Goal: Information Seeking & Learning: Find specific fact

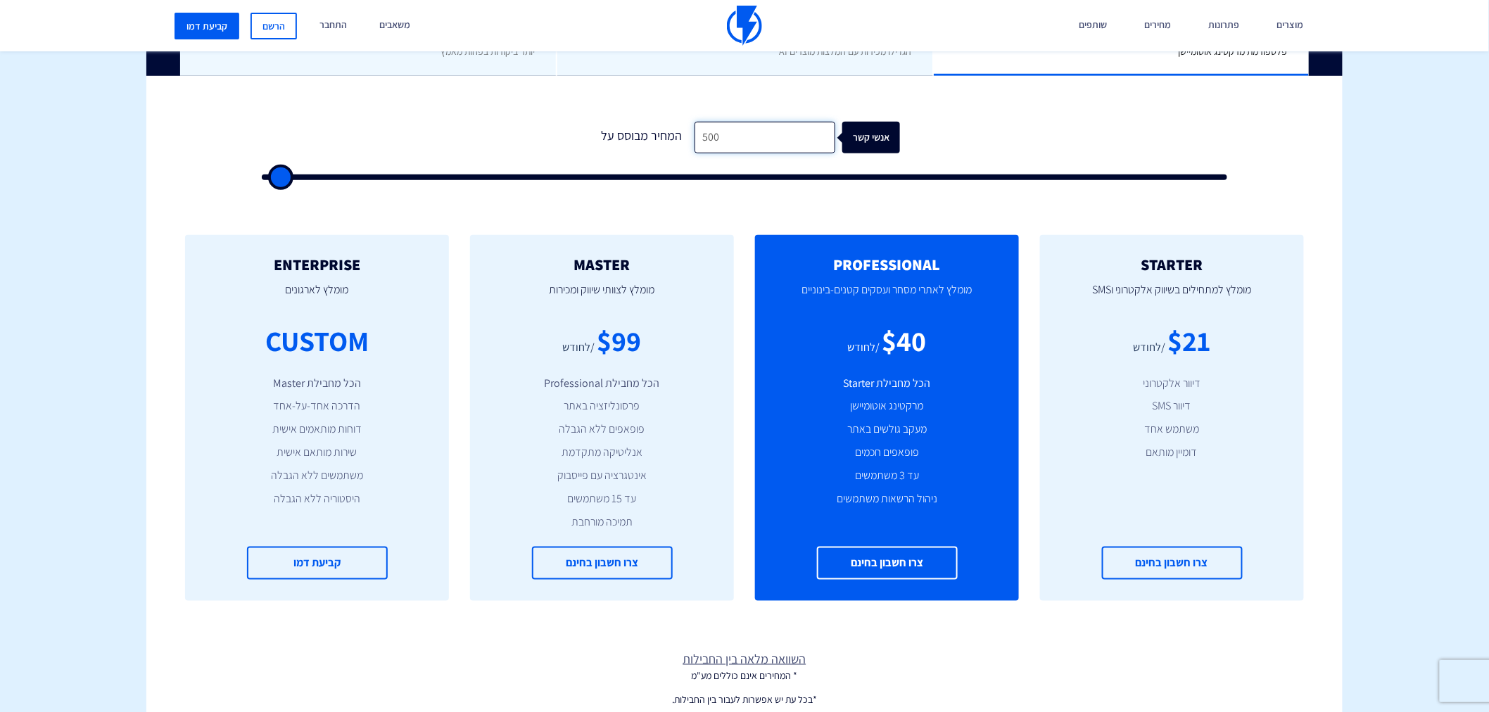
click at [750, 134] on input "500" at bounding box center [765, 138] width 141 height 32
type input "1"
type input "500"
type input "11"
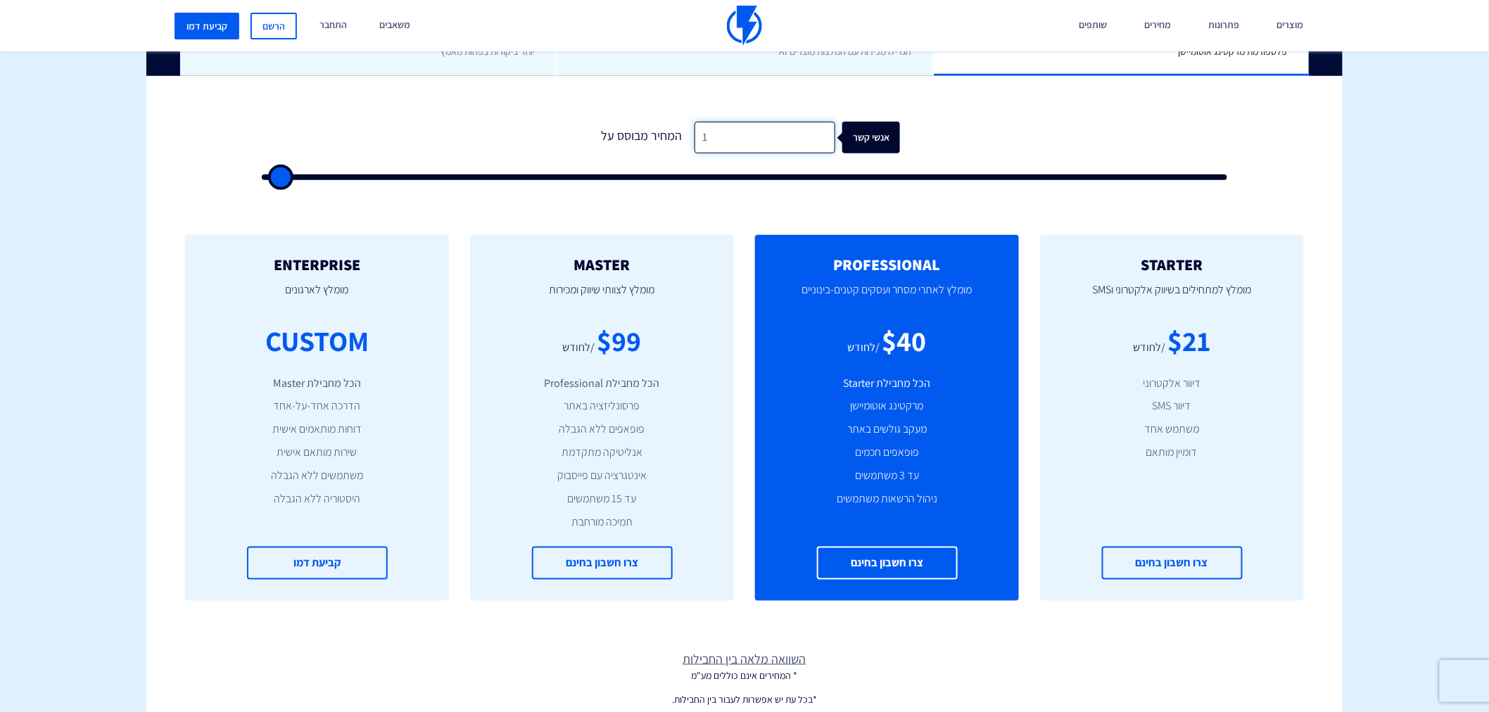
type input "500"
type input "110"
type input "500"
type input "1,100"
type input "1000"
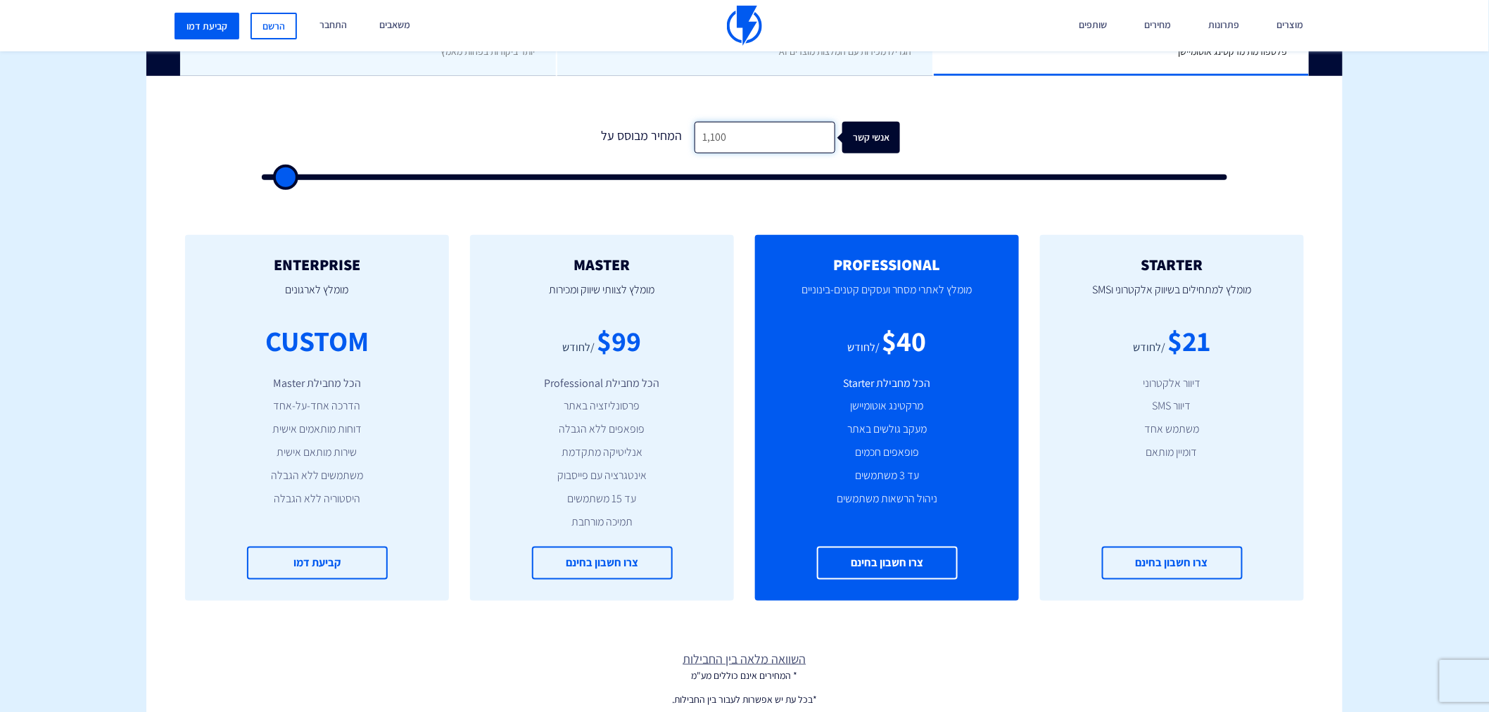
type input "11,000"
type input "11000"
type input "11,000"
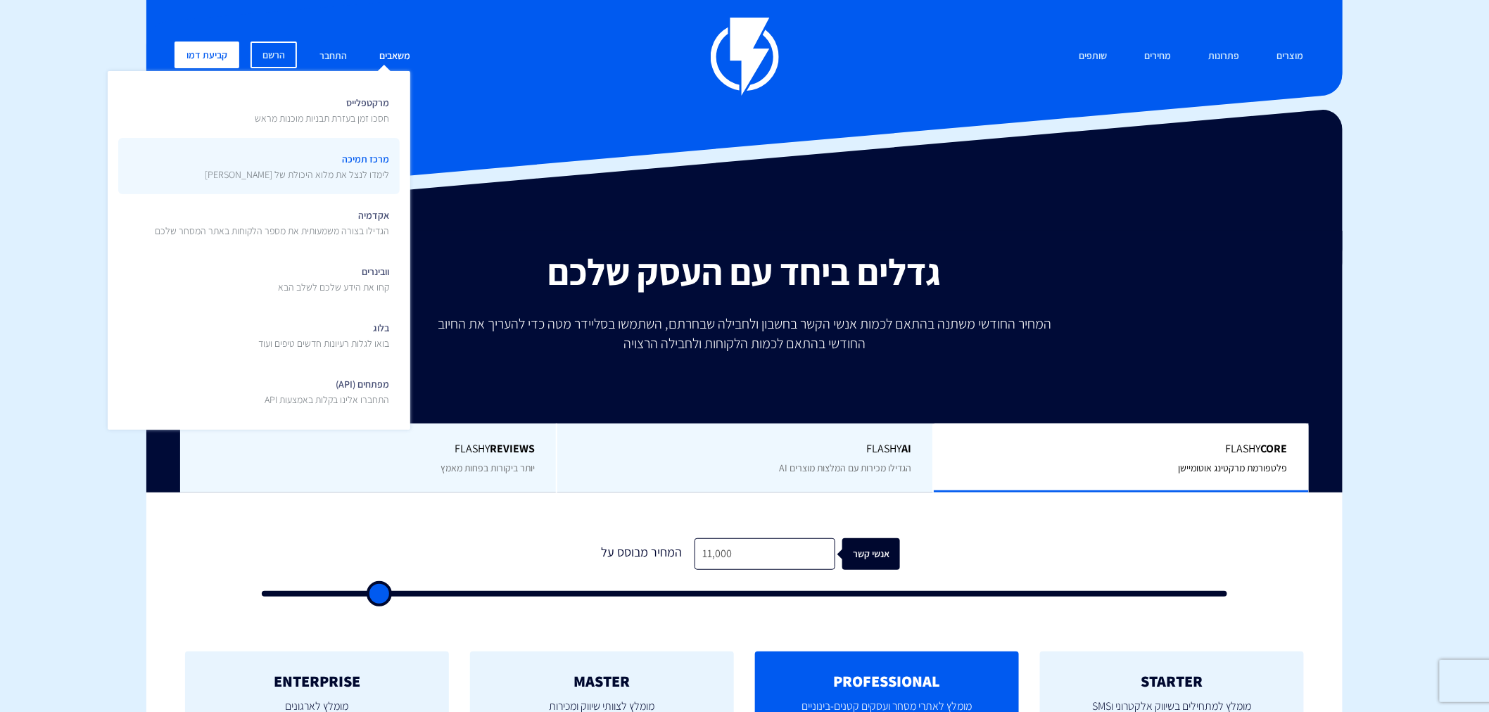
click at [305, 165] on span "מרכז תמיכה לימדו לנצל את מלוא היכולת של פלאשי" at bounding box center [297, 165] width 184 height 33
click at [221, 160] on link "מרכז תמיכה לימדו לנצל את מלוא היכולת של פלאשי" at bounding box center [259, 166] width 282 height 56
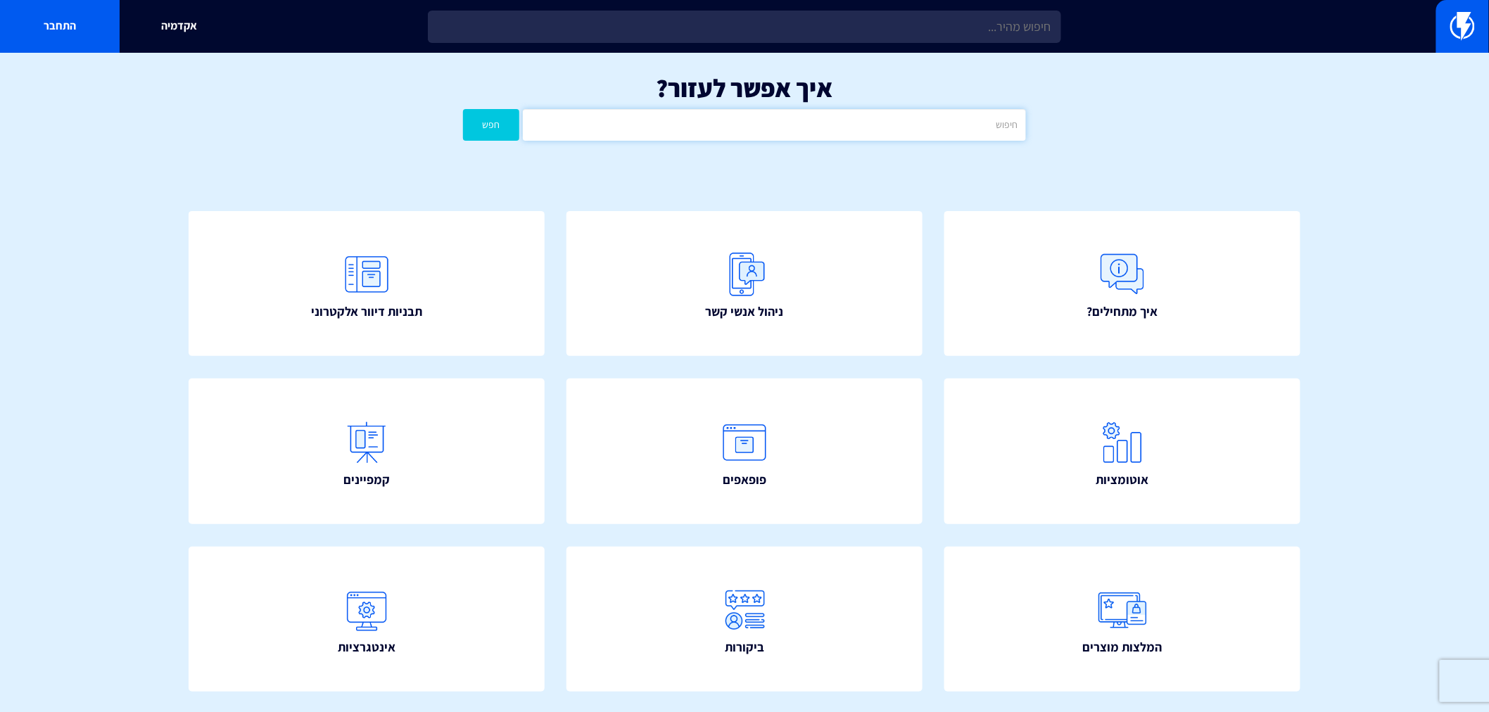
click at [808, 128] on input "text" at bounding box center [774, 125] width 503 height 32
type input "כ"
click at [463, 109] on button "חפש" at bounding box center [491, 125] width 56 height 32
click at [715, 116] on input "MAC" at bounding box center [774, 125] width 503 height 32
click at [463, 109] on button "חפש" at bounding box center [491, 125] width 56 height 32
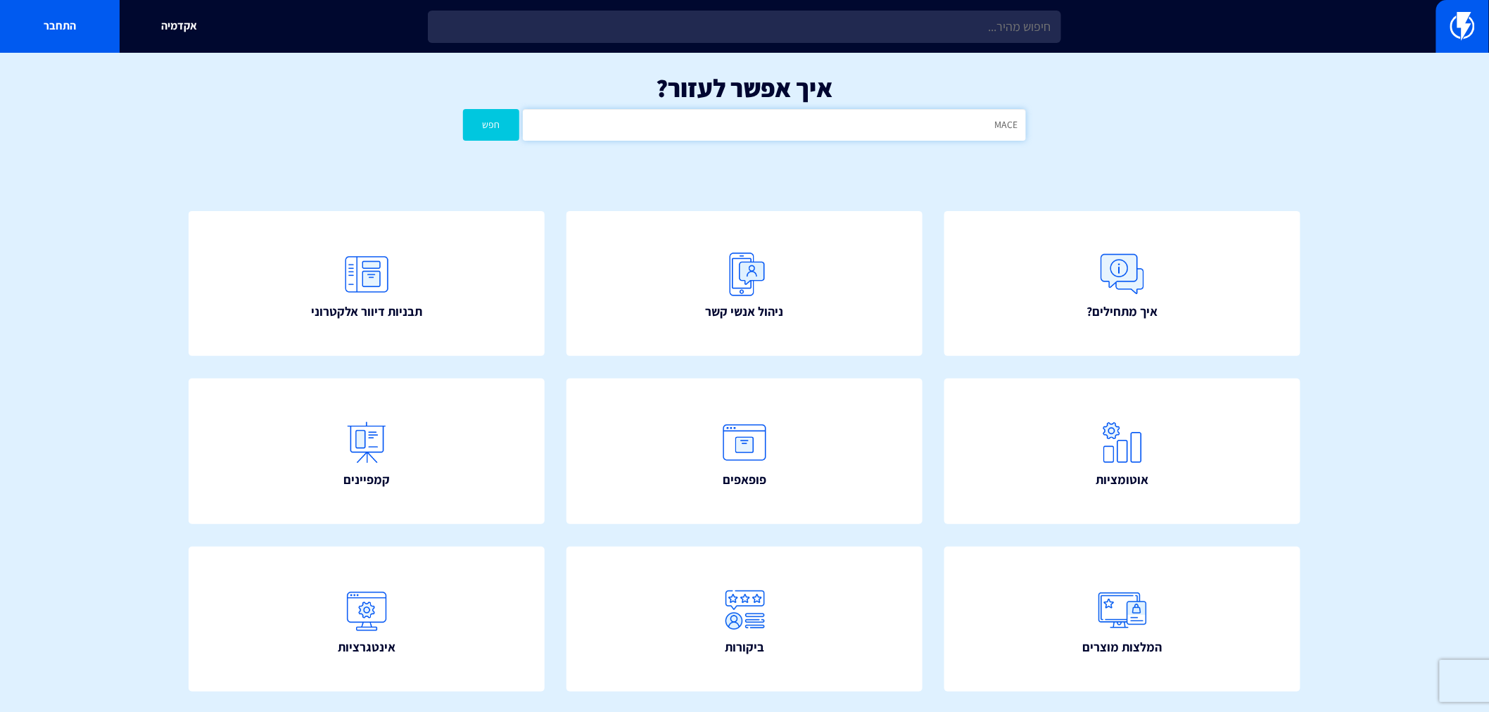
click at [928, 118] on input "MACE" at bounding box center [774, 125] width 503 height 32
type input "D"
type input "כ"
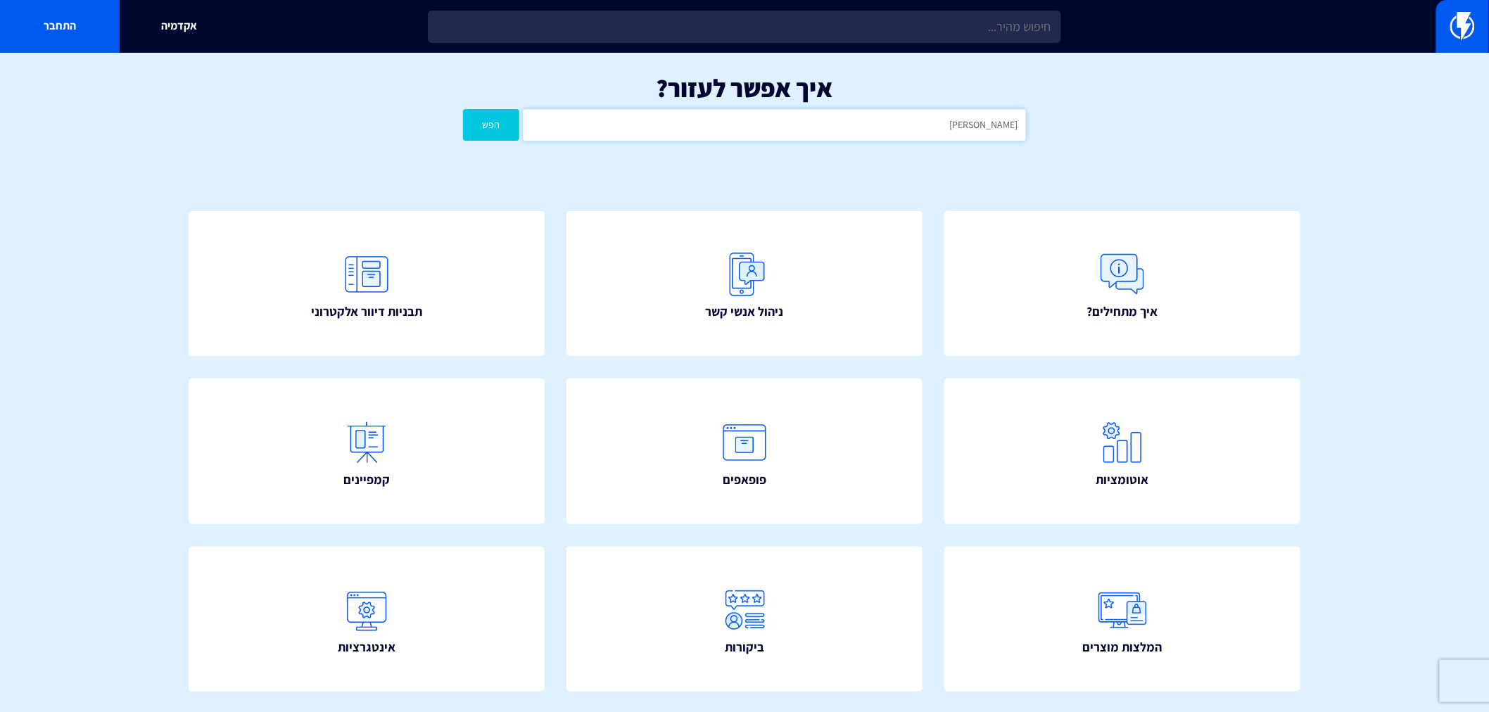
type input "מייק"
click at [463, 109] on button "חפש" at bounding box center [491, 125] width 56 height 32
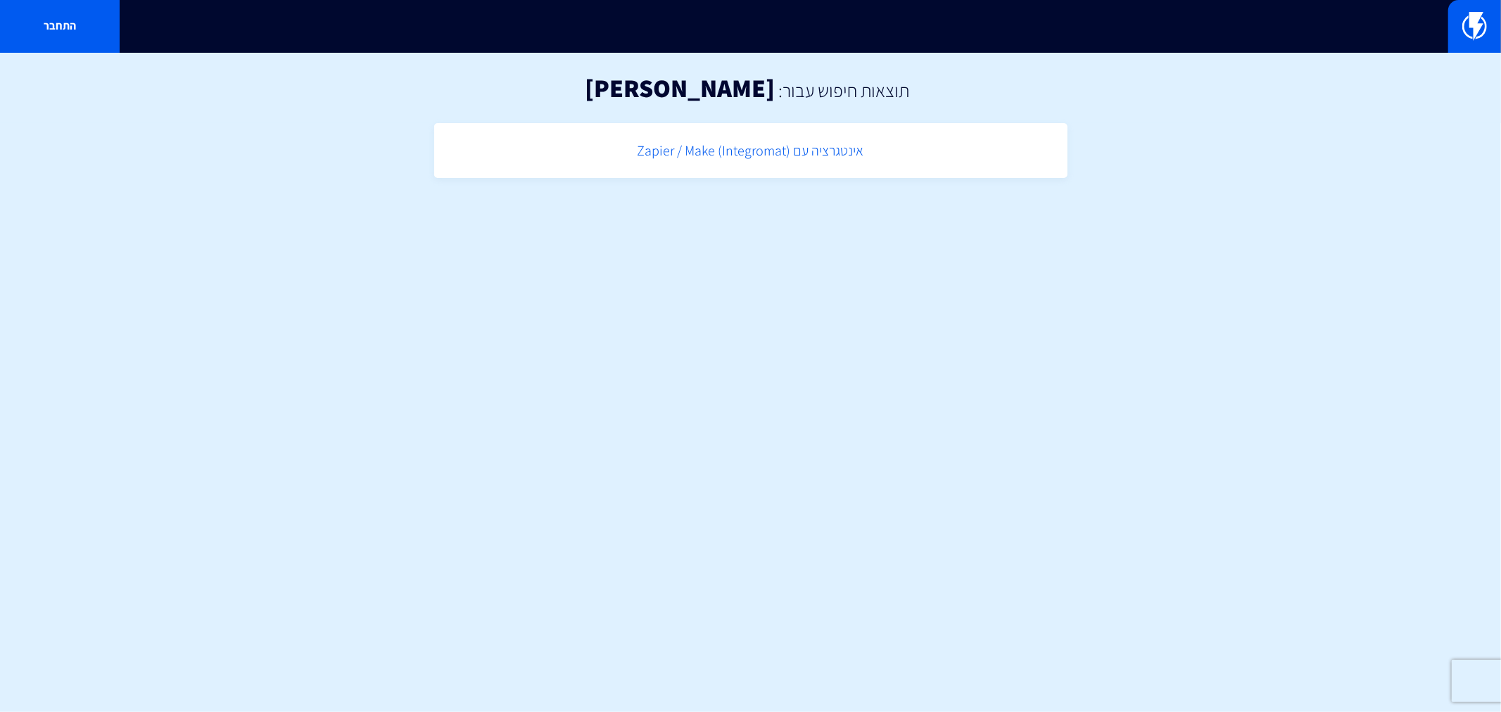
click at [793, 150] on link "אינטגרציה עם (Zapier / Make (Integromat" at bounding box center [750, 151] width 619 height 42
